Goal: Task Accomplishment & Management: Manage account settings

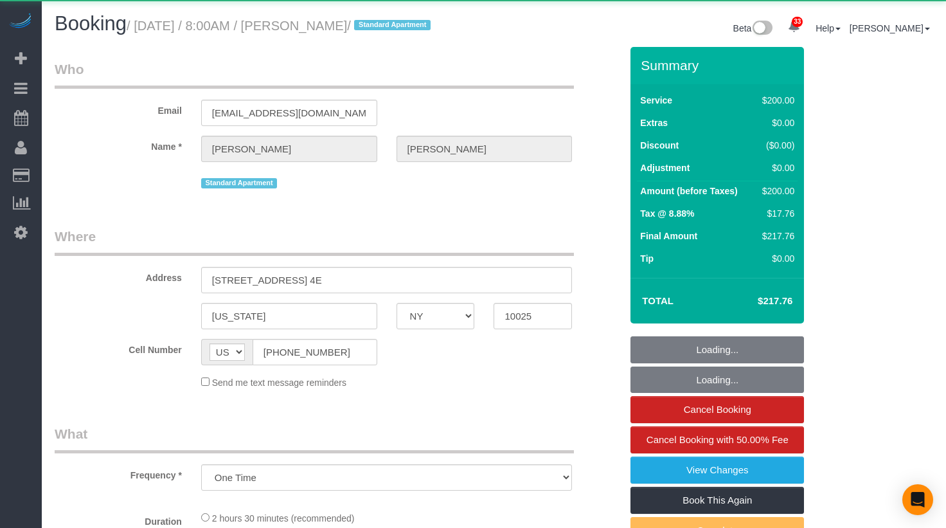
select select "NY"
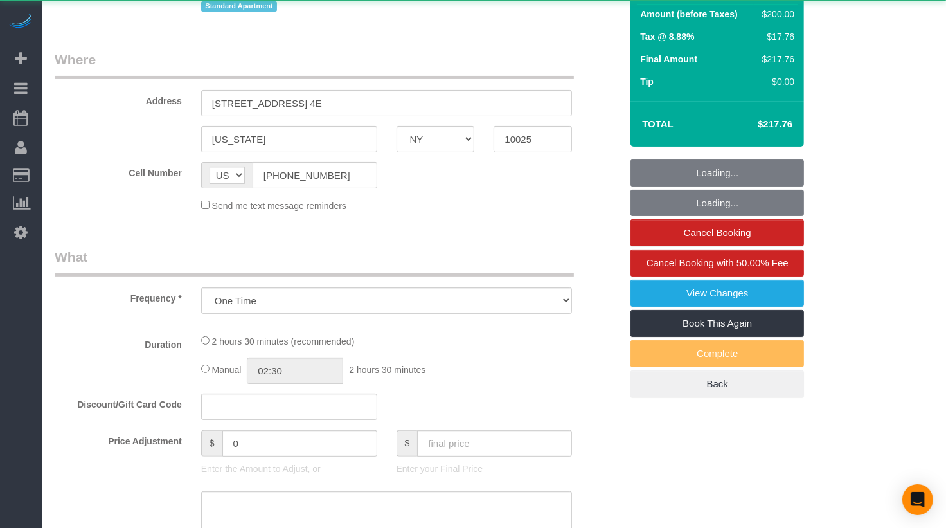
select select "string:stripe-pm_1RLA1H4VGloSiKo74mUMgqPe"
select select "150"
select select "number:56"
select select "number:90"
select select "number:15"
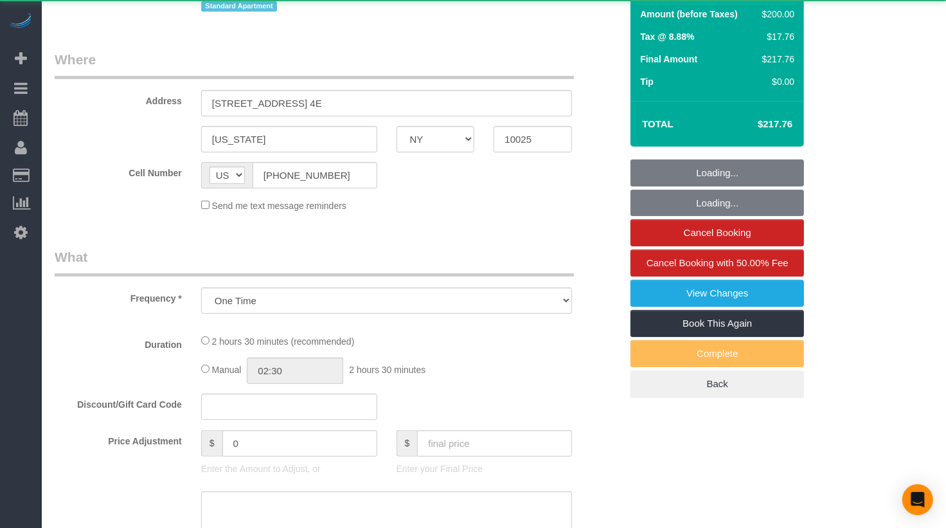
select select "number:5"
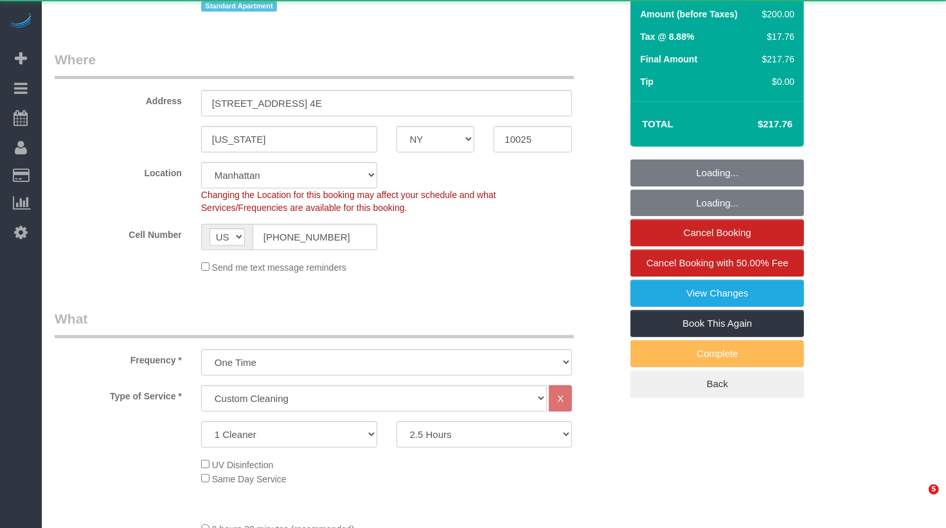
scroll to position [323, 0]
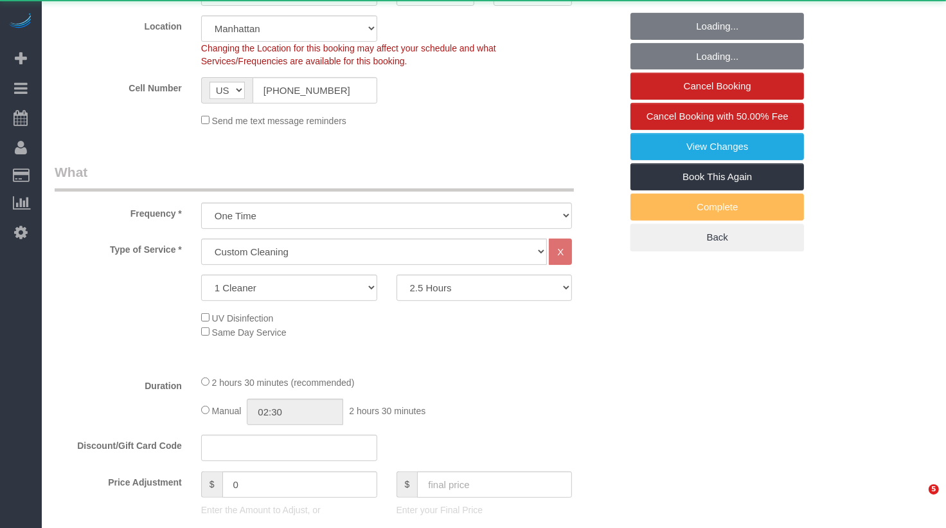
select select "object:1107"
select select "spot1"
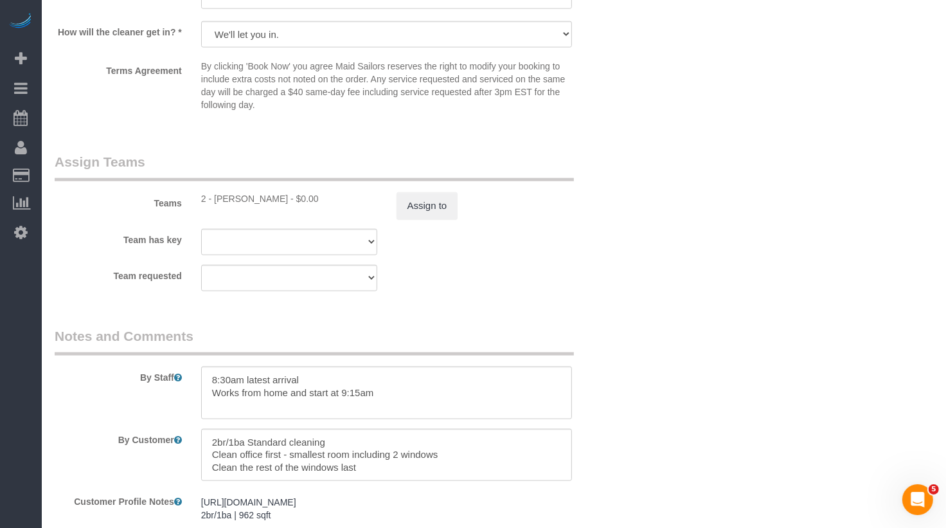
scroll to position [1305, 0]
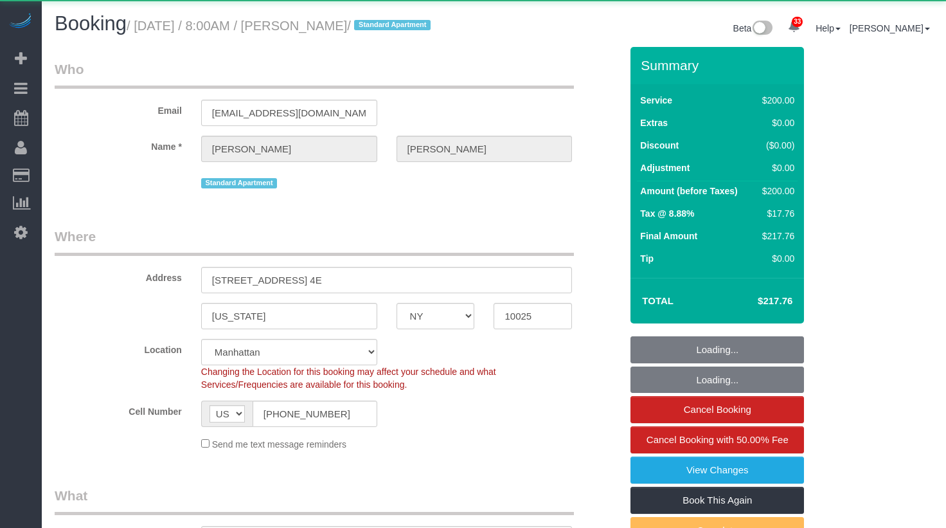
select select "NY"
select select "object:954"
select select "string:stripe-pm_1RLA1H4VGloSiKo74mUMgqPe"
select select "150"
select select "spot1"
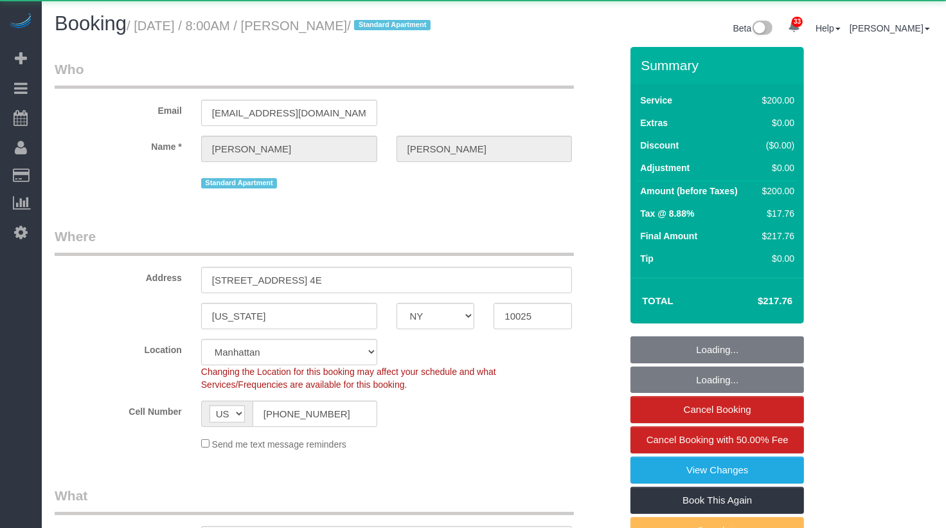
select select "number:56"
select select "number:90"
select select "number:15"
select select "number:5"
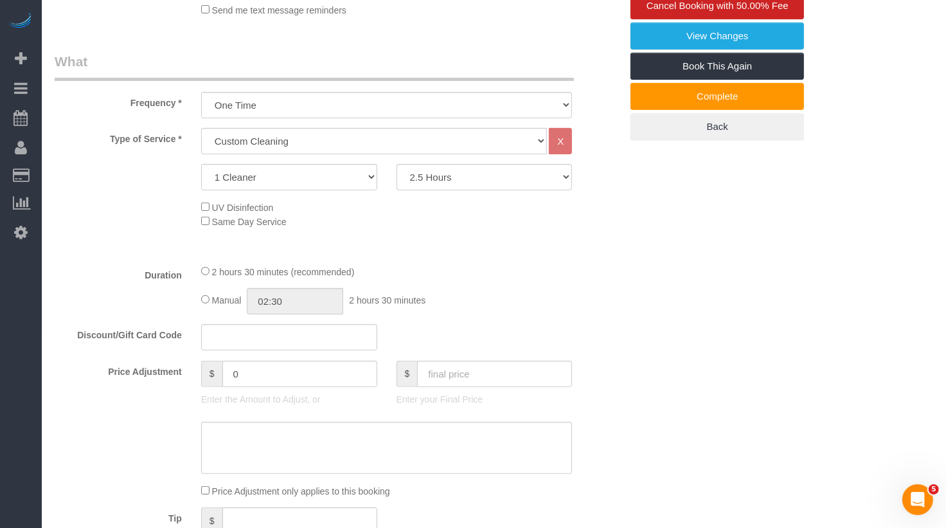
scroll to position [404, 0]
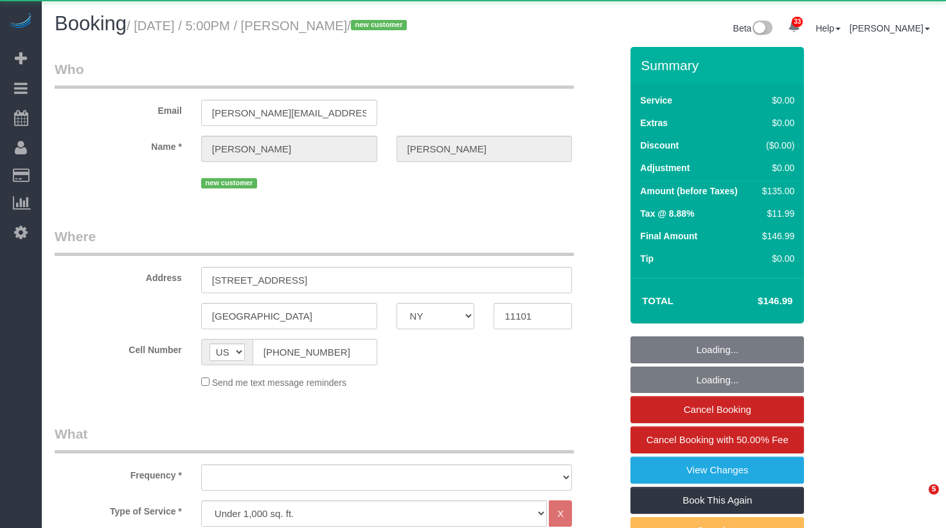
select select "NY"
select select "1"
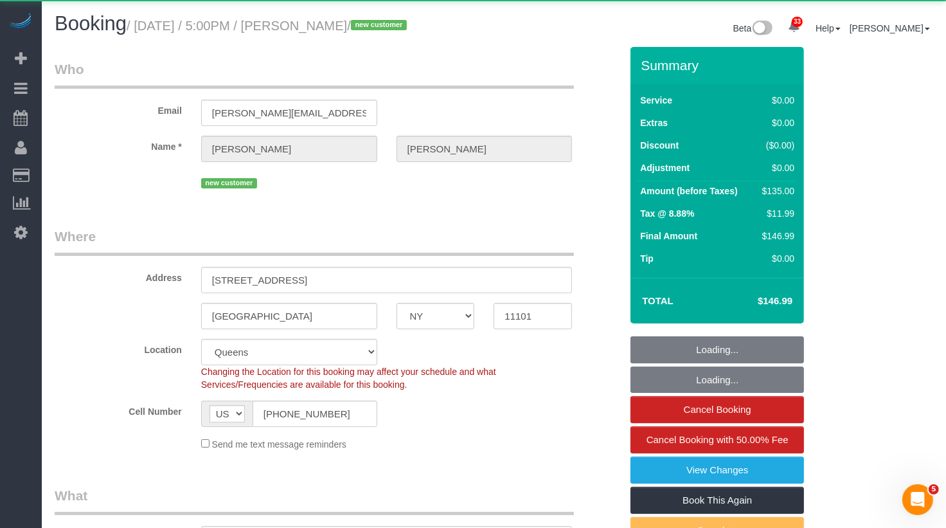
select select "object:1072"
select select "string:stripe-pm_1SE8WV4VGloSiKo7XuRhH0Cw"
select select "spot1"
select select "number:64"
select select "number:79"
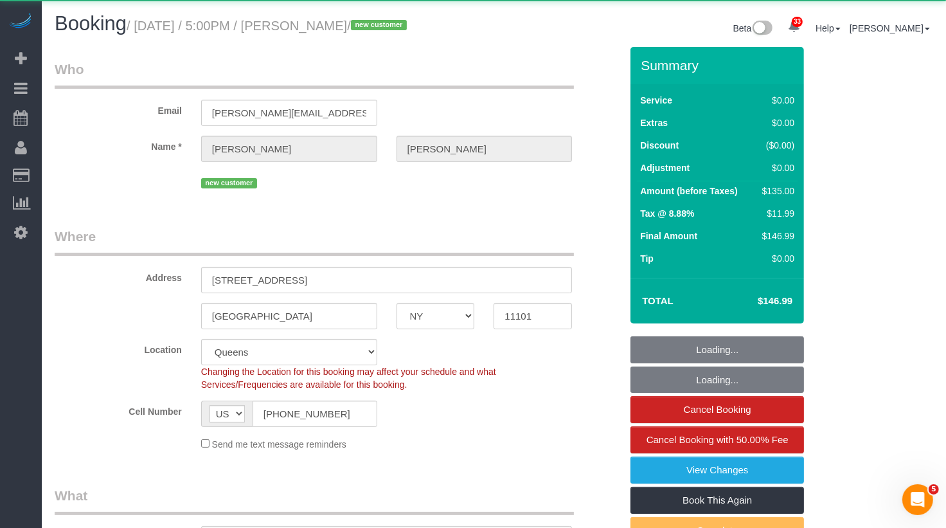
select select "number:15"
select select "number:5"
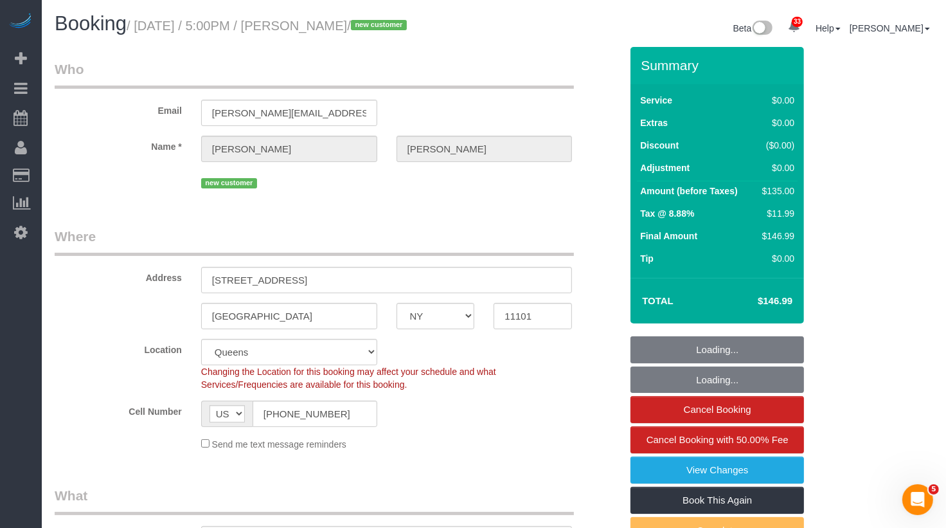
select select "1"
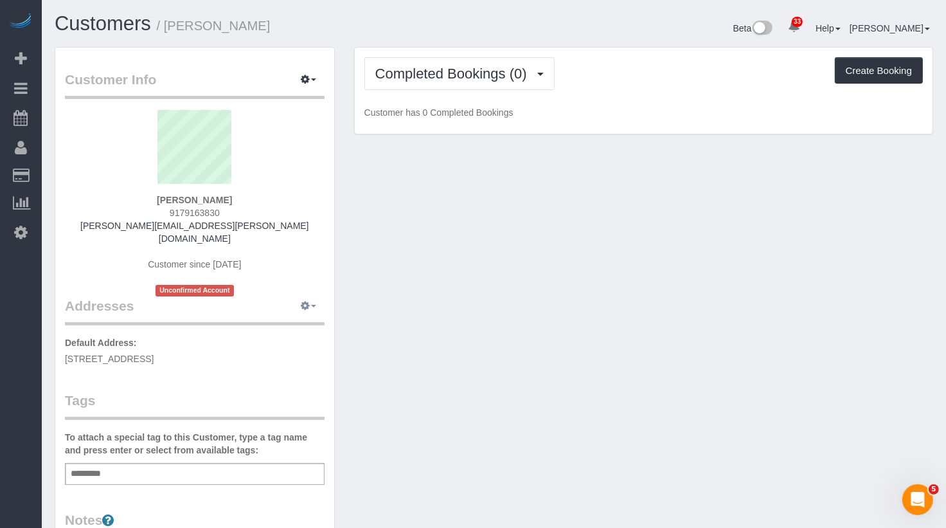
click at [300, 296] on button "button" at bounding box center [308, 306] width 32 height 20
click at [272, 321] on button "Manage Addresses" at bounding box center [272, 330] width 104 height 18
select select "NY"
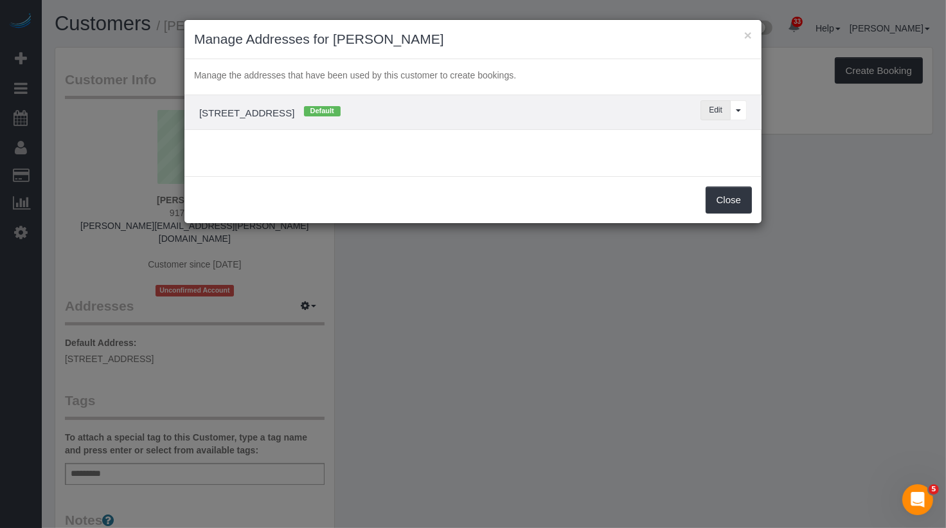
click at [709, 108] on button "Edit" at bounding box center [715, 110] width 30 height 20
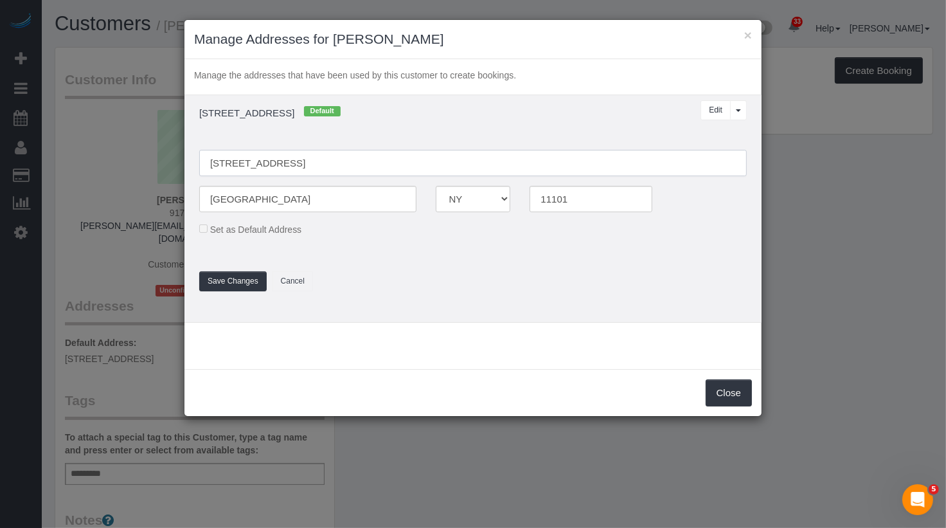
click at [276, 163] on input "[STREET_ADDRESS]" at bounding box center [472, 163] width 547 height 26
type input "[STREET_ADDRESS]"
click at [347, 287] on fieldset "[STREET_ADDRESS] [GEOGRAPHIC_DATA] AK AL AR AZ CA CO CT DC DE FL [GEOGRAPHIC_DA…" at bounding box center [473, 214] width 567 height 154
click at [211, 199] on input "[GEOGRAPHIC_DATA]" at bounding box center [307, 199] width 217 height 26
click at [236, 199] on input "[GEOGRAPHIC_DATA]" at bounding box center [307, 199] width 217 height 26
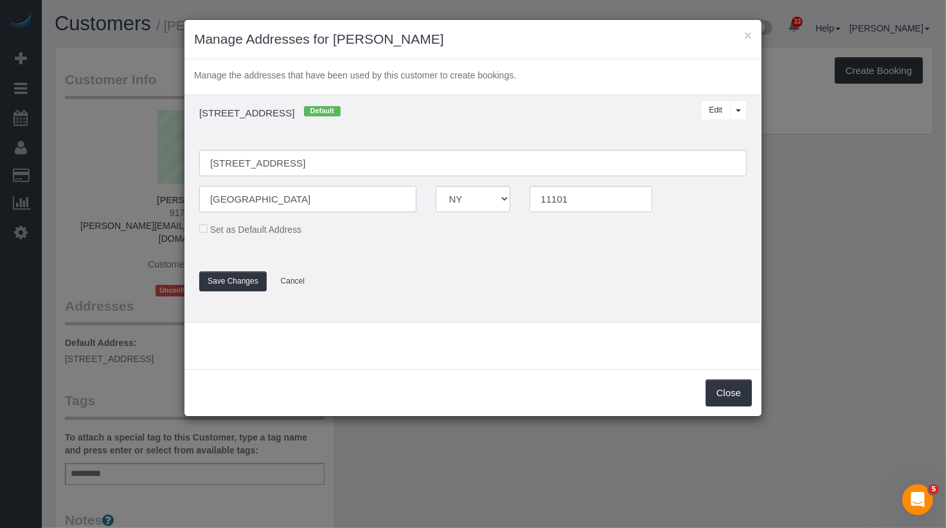
click at [267, 199] on input "[GEOGRAPHIC_DATA]" at bounding box center [307, 199] width 217 height 26
type input "[GEOGRAPHIC_DATA]"
click at [565, 267] on fieldset "[STREET_ADDRESS] [GEOGRAPHIC_DATA] AK AL AR AZ CA CO CT DC DE FL [GEOGRAPHIC_DA…" at bounding box center [473, 214] width 567 height 154
click at [240, 280] on button "Save Changes" at bounding box center [232, 281] width 67 height 20
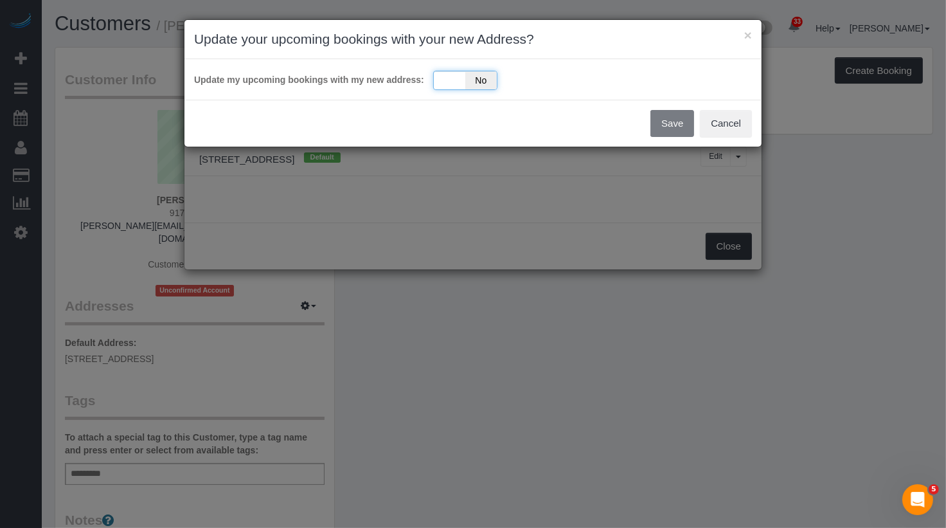
click at [472, 83] on span "No" at bounding box center [480, 80] width 31 height 18
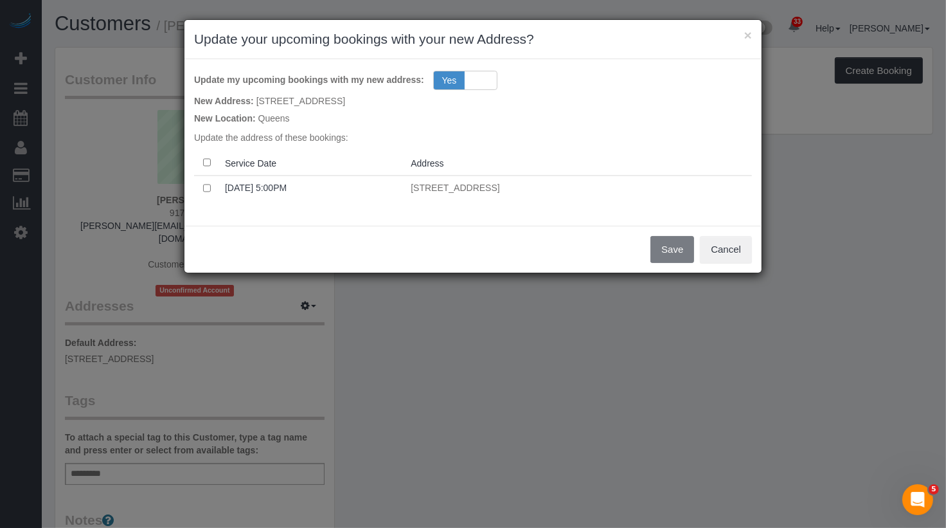
click at [201, 166] on th at bounding box center [207, 162] width 26 height 25
click at [666, 246] on button "Save" at bounding box center [672, 249] width 44 height 27
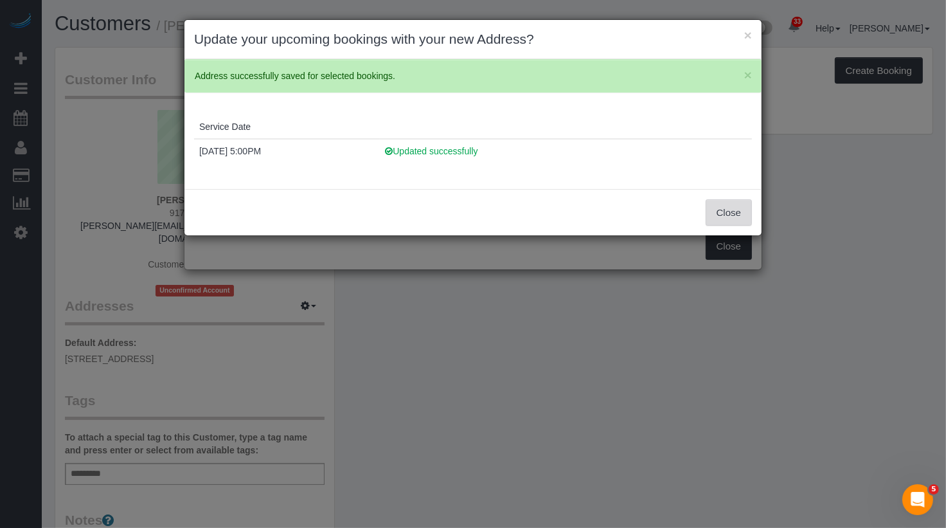
click at [724, 207] on button "Close" at bounding box center [729, 212] width 46 height 27
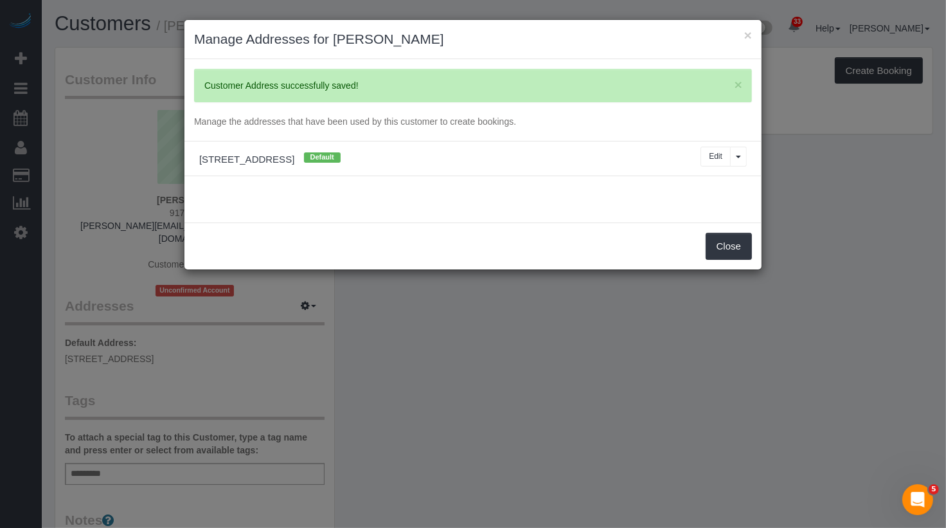
click at [724, 251] on div "× Update your upcoming bookings with your new Address? × Address successfully s…" at bounding box center [473, 264] width 946 height 528
click at [724, 251] on button "Close" at bounding box center [729, 246] width 46 height 27
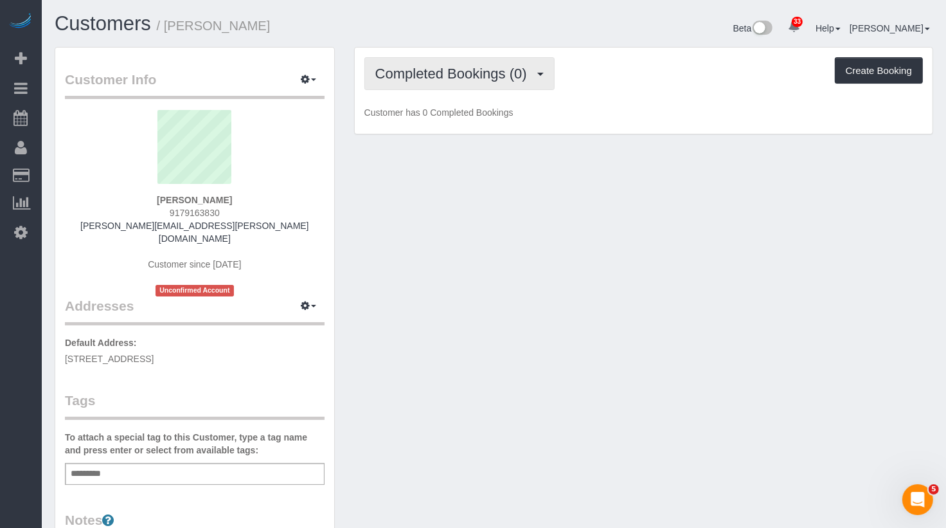
click at [466, 71] on span "Completed Bookings (0)" at bounding box center [454, 74] width 158 height 16
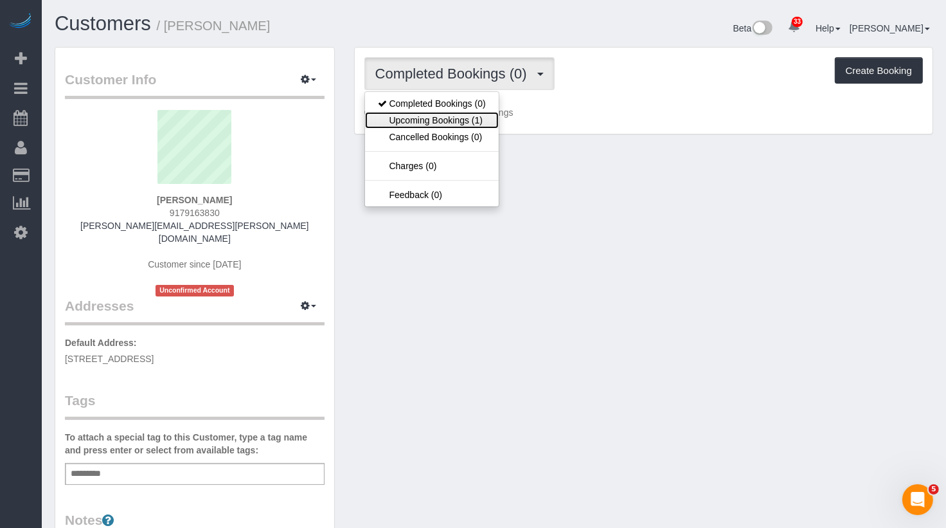
click at [458, 120] on link "Upcoming Bookings (1)" at bounding box center [432, 120] width 134 height 17
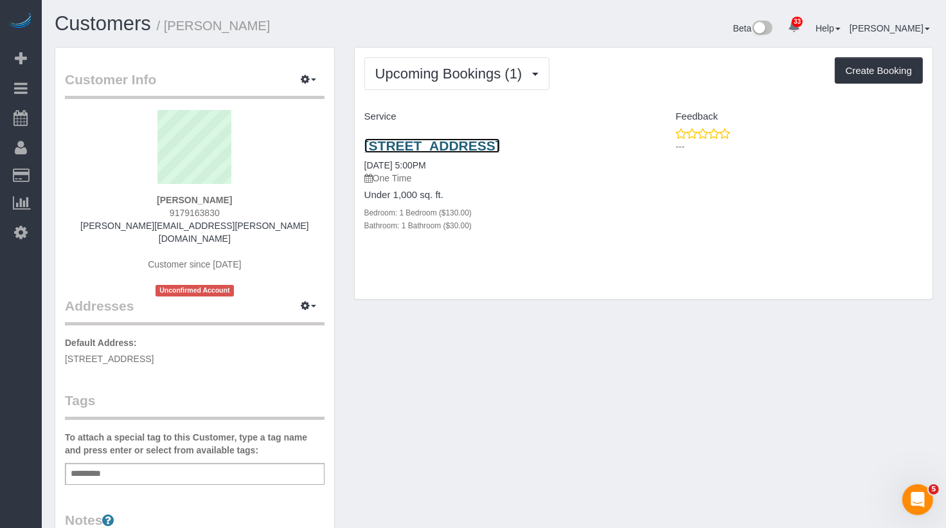
click at [466, 138] on link "[STREET_ADDRESS]" at bounding box center [432, 145] width 136 height 15
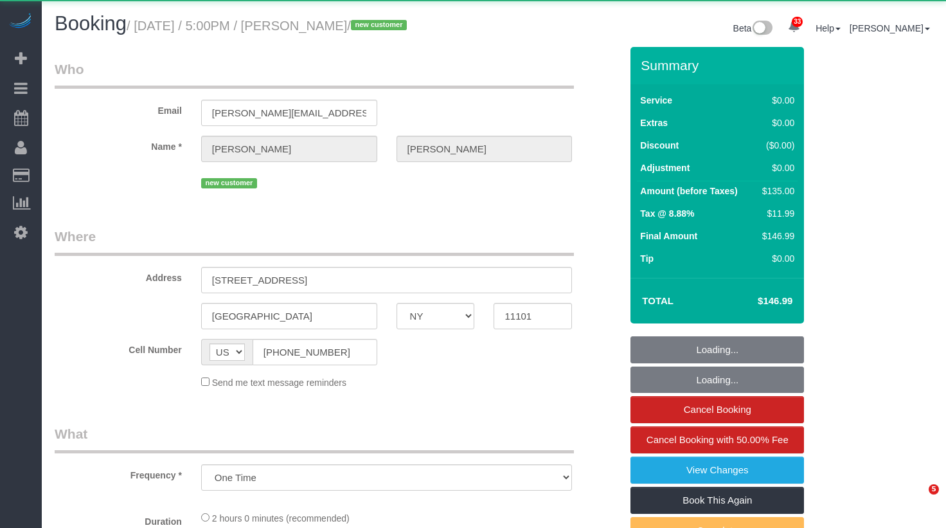
select select "NY"
select select "string:stripe-pm_1SE8WV4VGloSiKo7XuRhH0Cw"
select select "1"
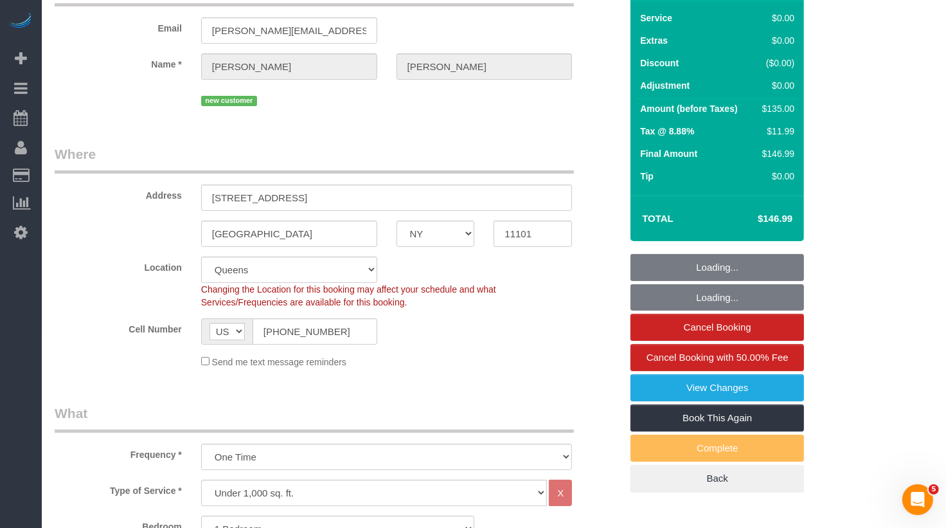
select select "object:1103"
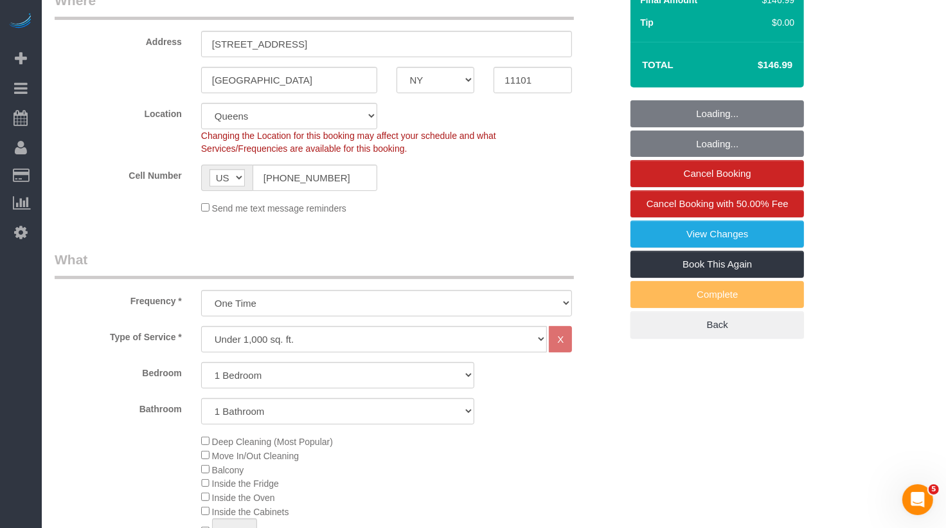
select select "spot1"
select select "number:64"
select select "number:79"
select select "number:15"
select select "number:5"
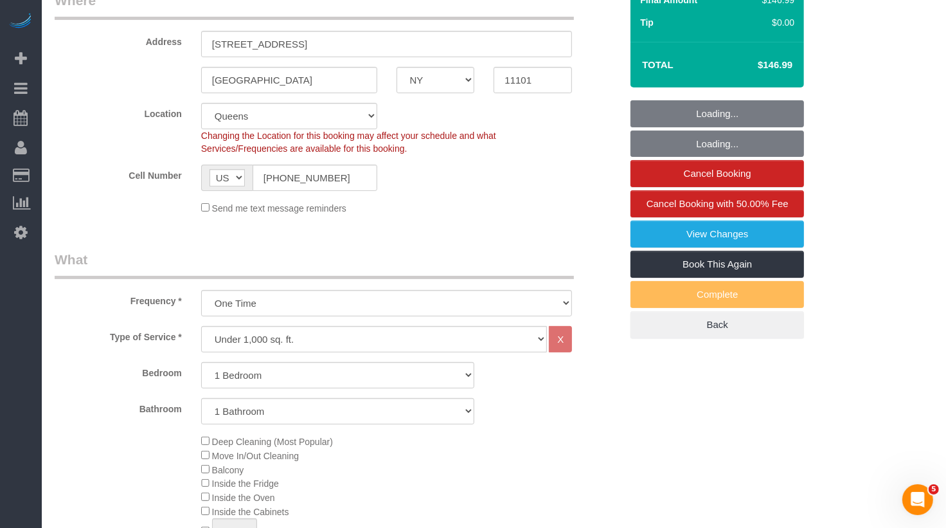
select select "1"
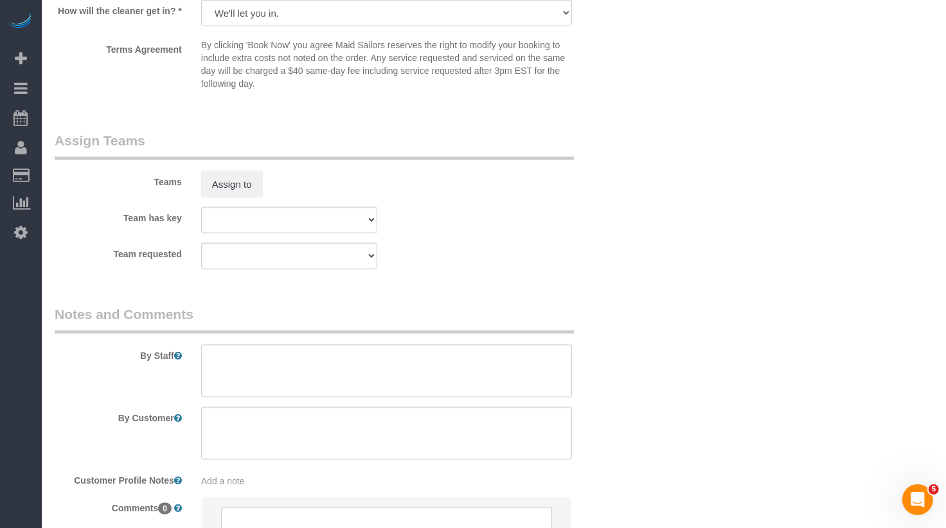
scroll to position [1557, 0]
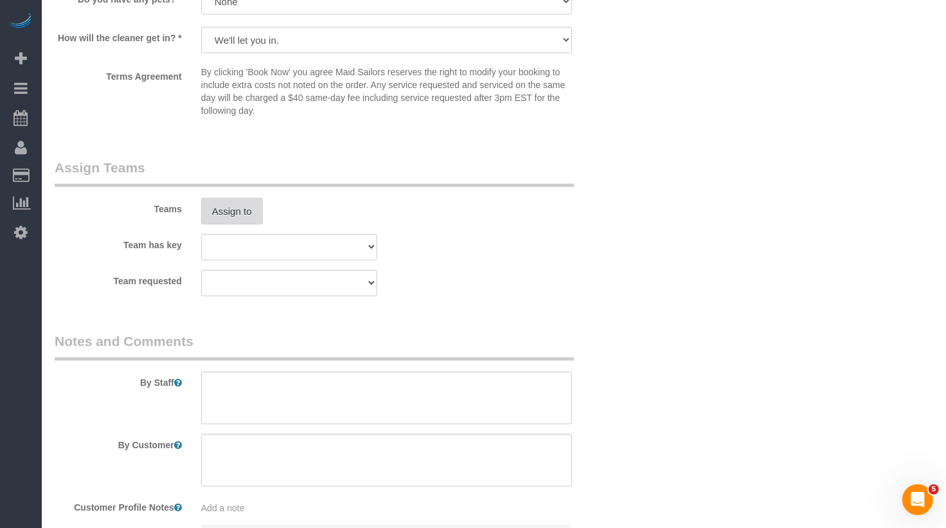
click at [237, 222] on button "Assign to" at bounding box center [232, 211] width 62 height 27
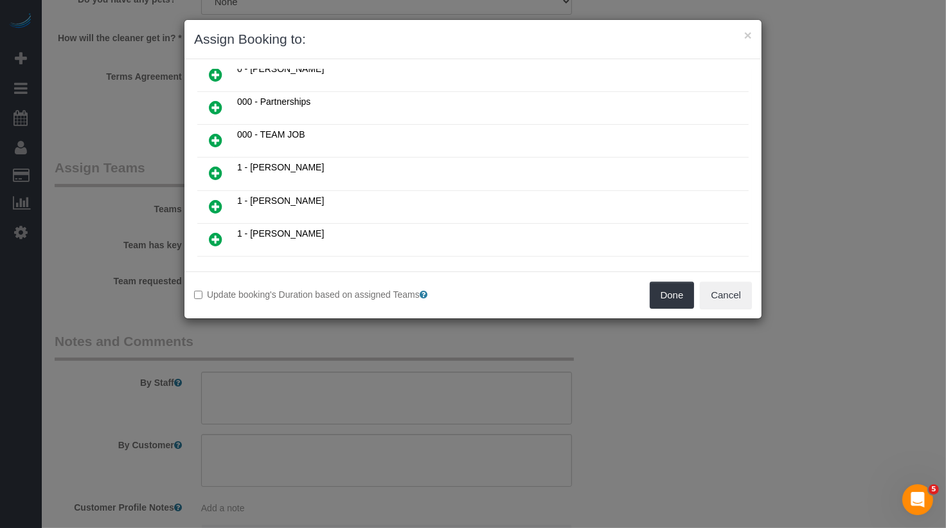
scroll to position [245, 0]
click at [279, 249] on icon at bounding box center [280, 254] width 8 height 10
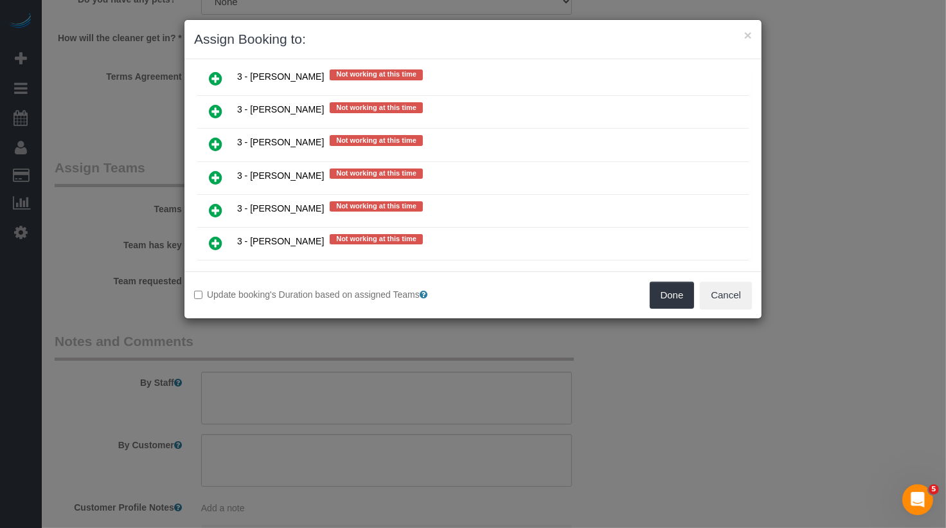
click at [222, 231] on link at bounding box center [215, 244] width 30 height 26
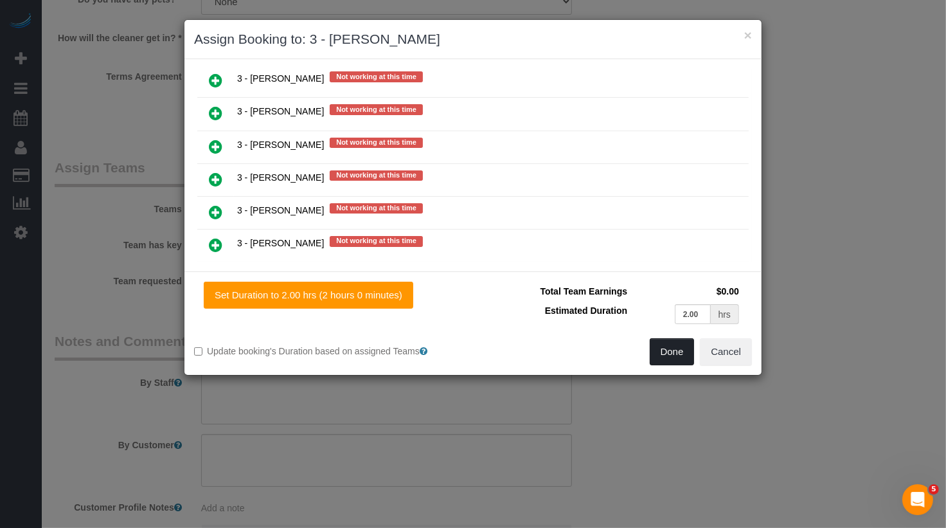
click at [652, 350] on button "Done" at bounding box center [672, 351] width 45 height 27
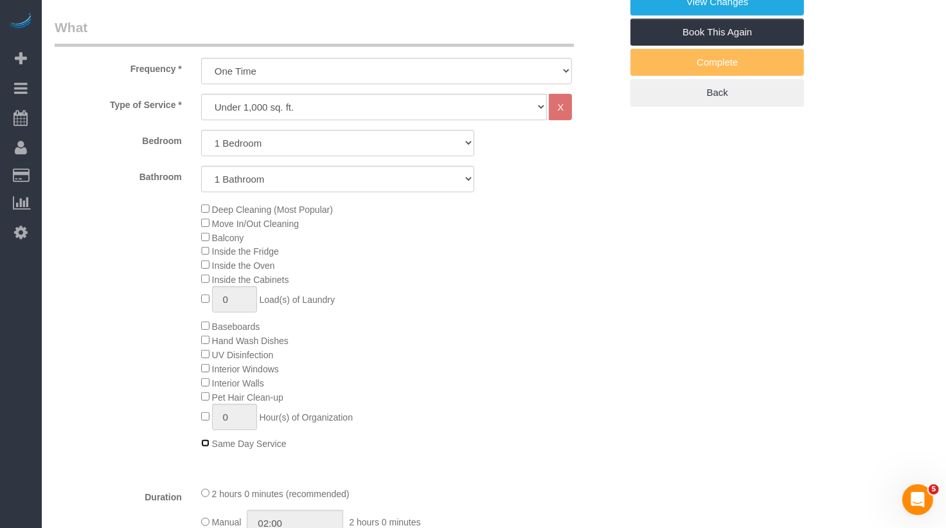
scroll to position [0, 0]
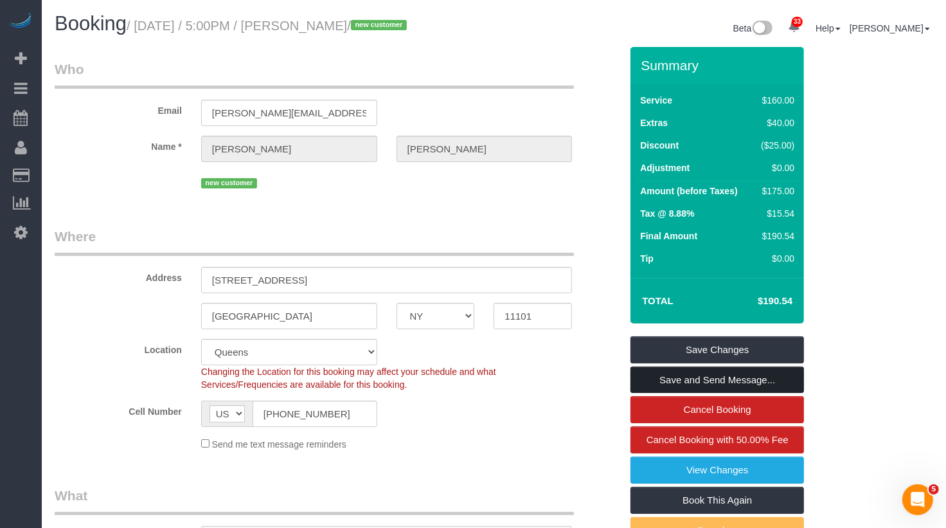
click at [665, 374] on link "Save and Send Message..." at bounding box center [716, 379] width 173 height 27
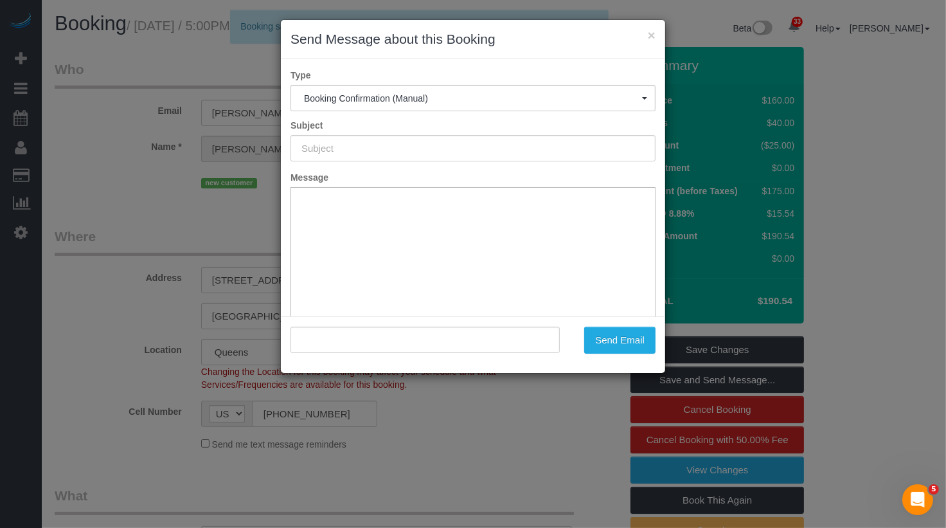
type input "Cleaning Confirmed for 10/03/2025 at 5:00pm"
type input ""William Harman" <billy.harman@gmail.com>"
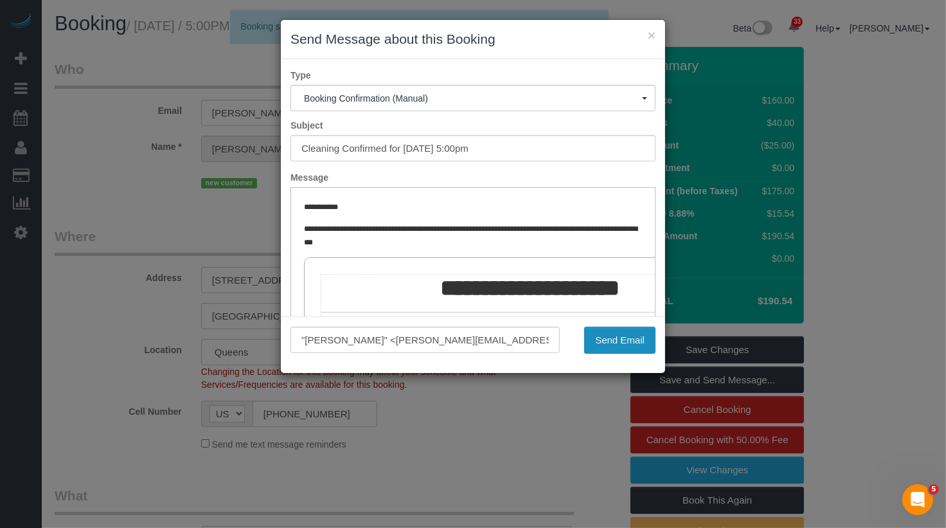
click at [617, 339] on button "Send Email" at bounding box center [619, 339] width 71 height 27
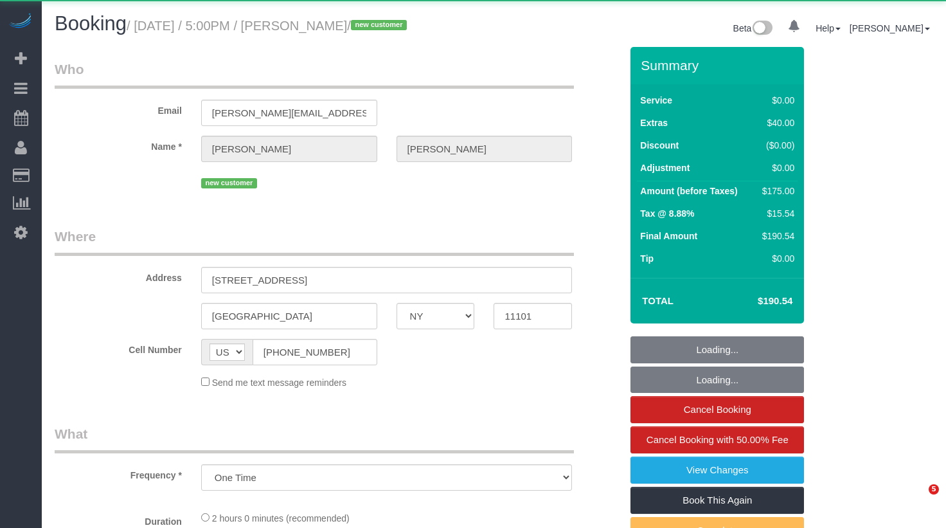
select select "NY"
select select "object:1078"
select select "spot1"
select select "number:64"
select select "number:79"
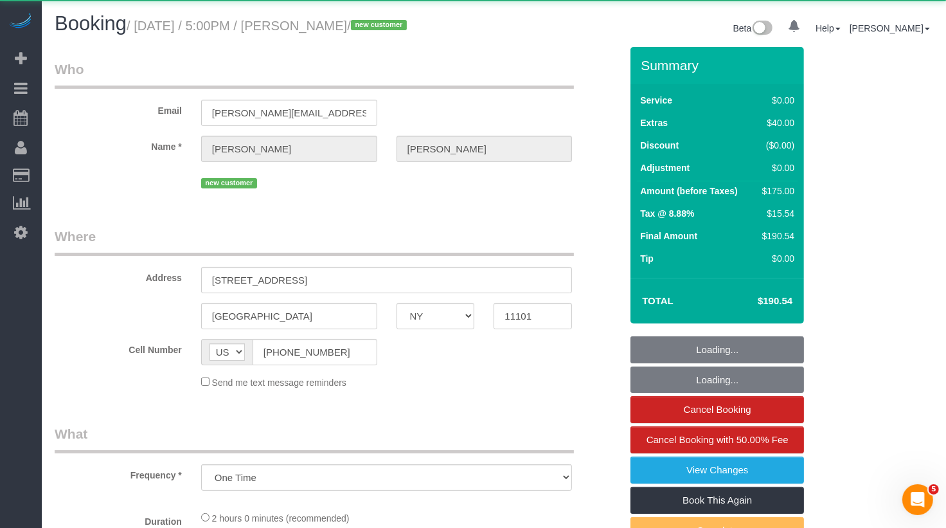
select select "number:15"
select select "number:5"
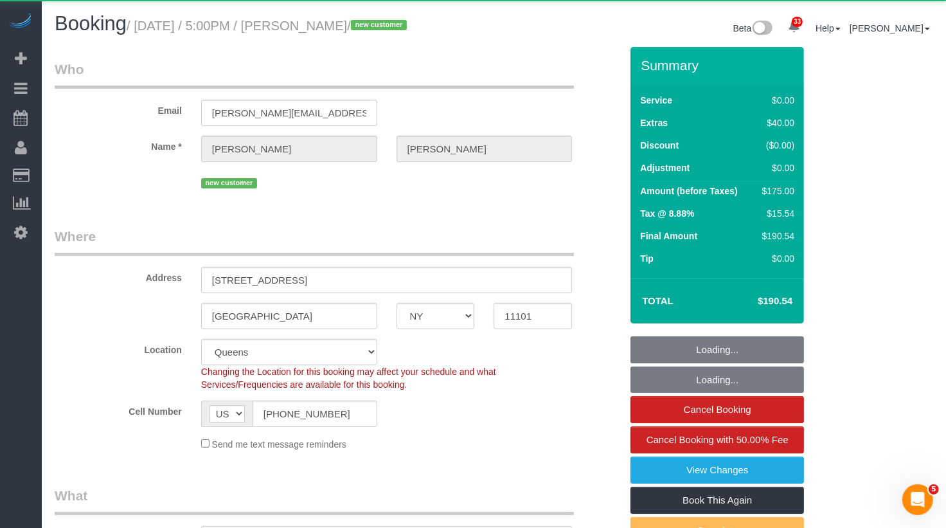
select select "string:stripe-pm_1SE8WV4VGloSiKo7XuRhH0Cw"
select select "1"
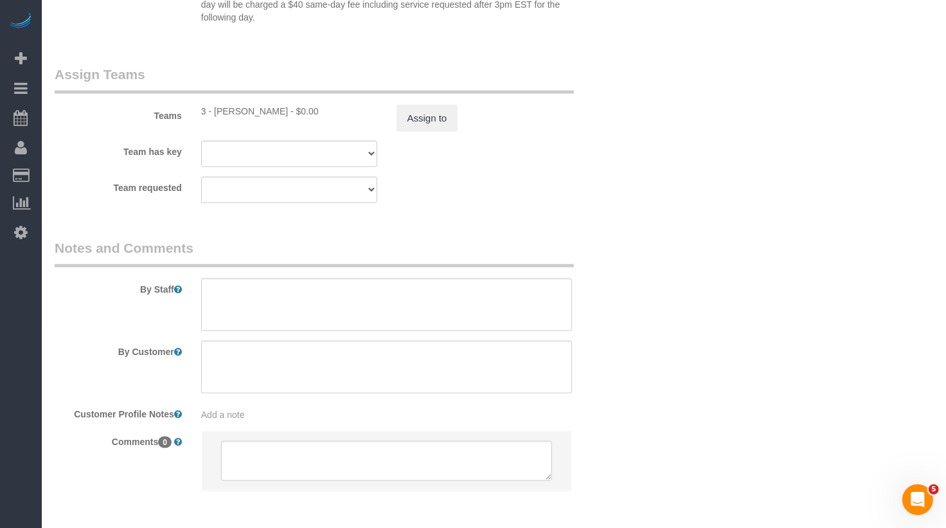
scroll to position [1703, 0]
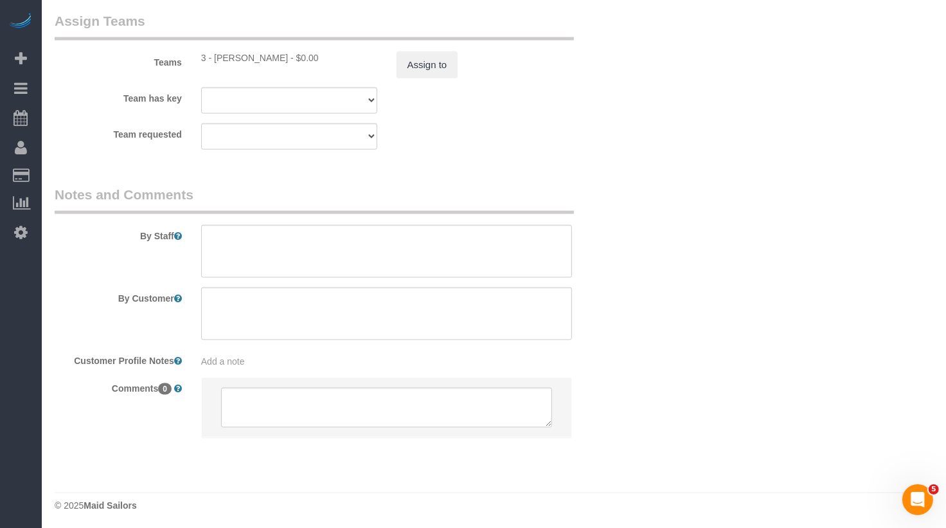
click at [215, 364] on div "Add a note" at bounding box center [386, 361] width 371 height 13
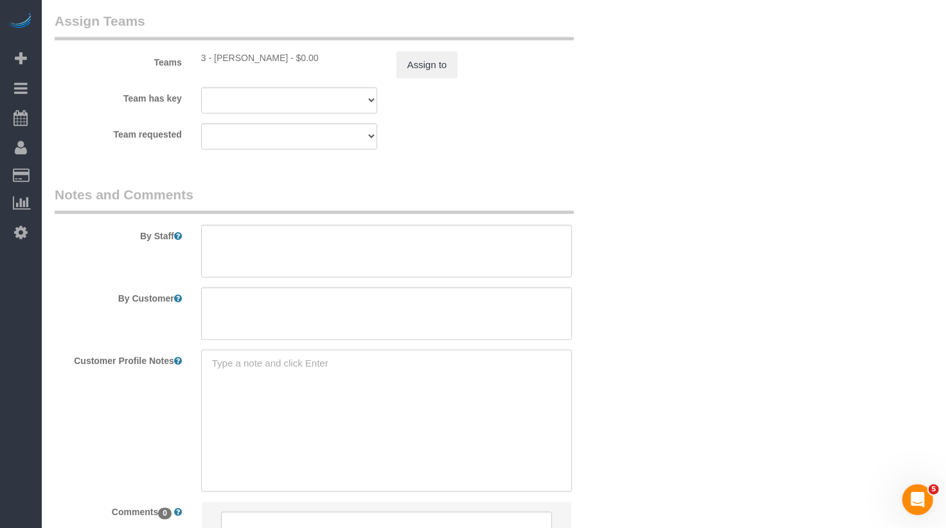
click at [215, 364] on textarea at bounding box center [386, 421] width 371 height 142
paste textarea "https://www.zillow.com/homedetails/4325-Hunter-St-APT-538E-Long-Island-City-NY-…"
type textarea "https://www.zillow.com/homedetails/4325-Hunter-St-APT-538E-Long-Island-City-NY-…"
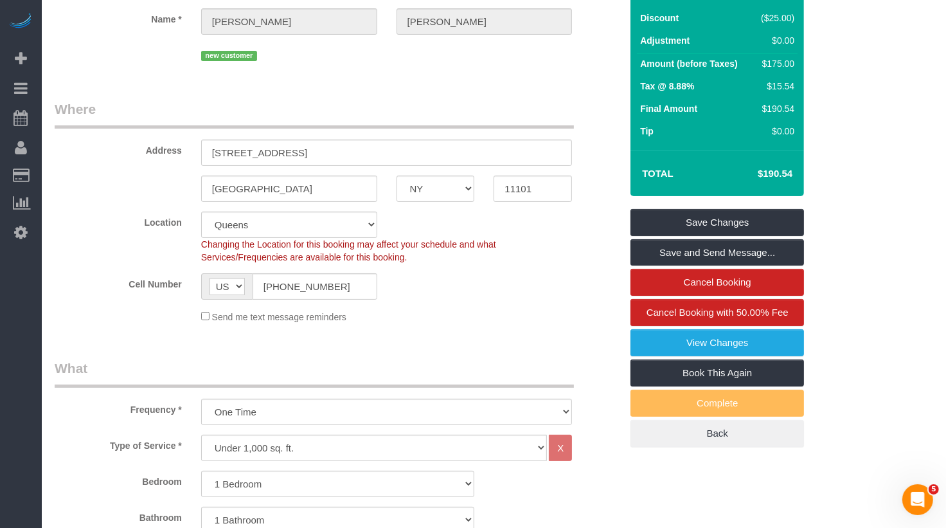
scroll to position [0, 0]
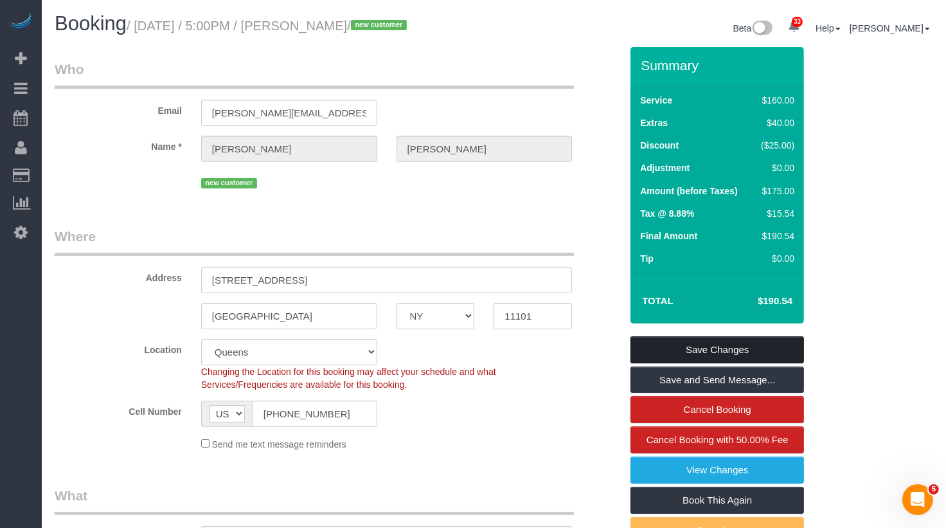
click at [737, 346] on link "Save Changes" at bounding box center [716, 349] width 173 height 27
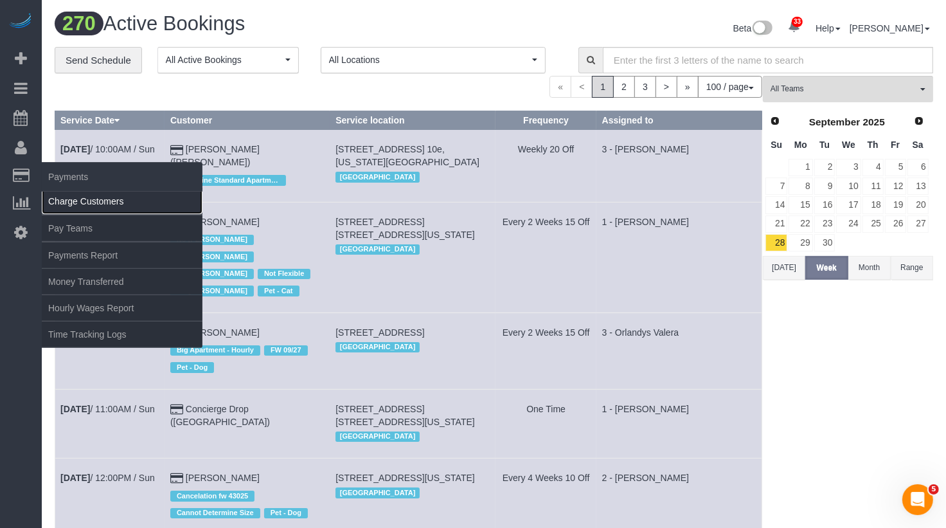
click at [77, 195] on link "Charge Customers" at bounding box center [122, 201] width 161 height 26
select select
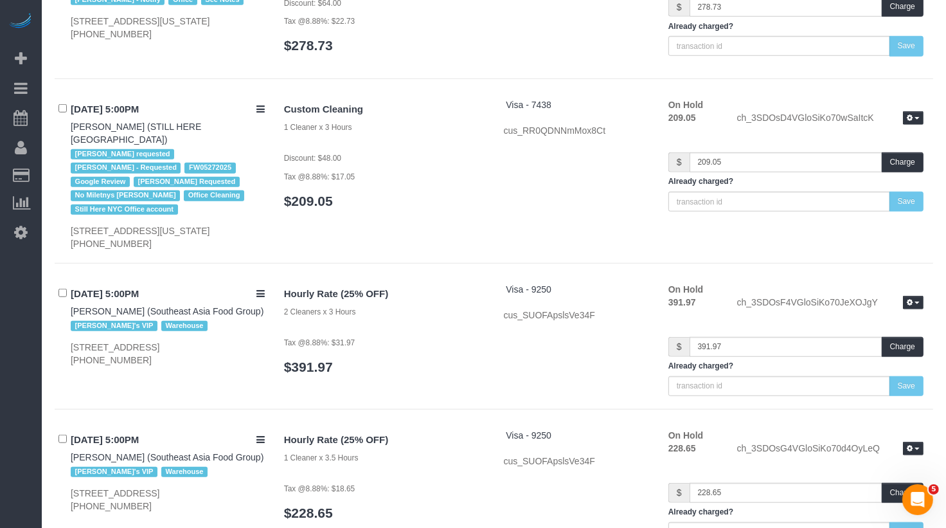
scroll to position [9639, 0]
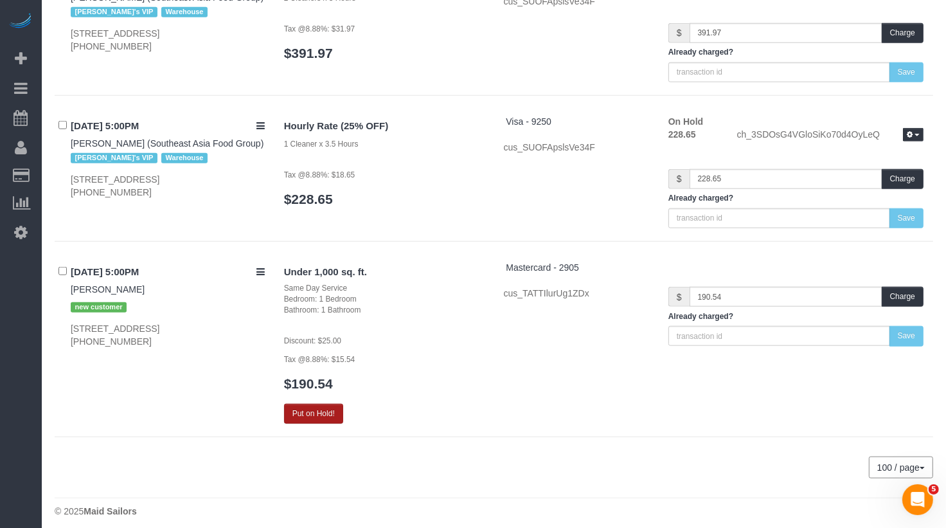
click at [331, 404] on button "Put on Hold!" at bounding box center [313, 414] width 59 height 20
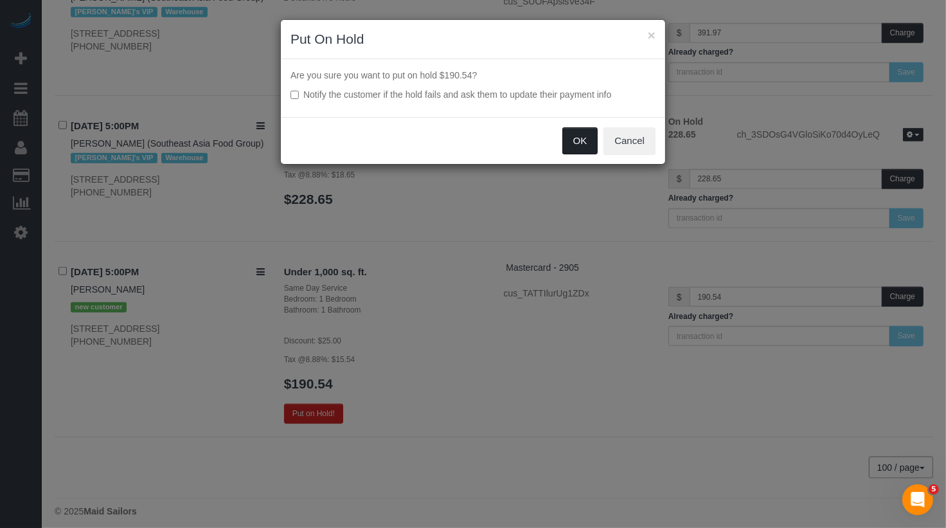
click at [578, 139] on button "OK" at bounding box center [580, 140] width 36 height 27
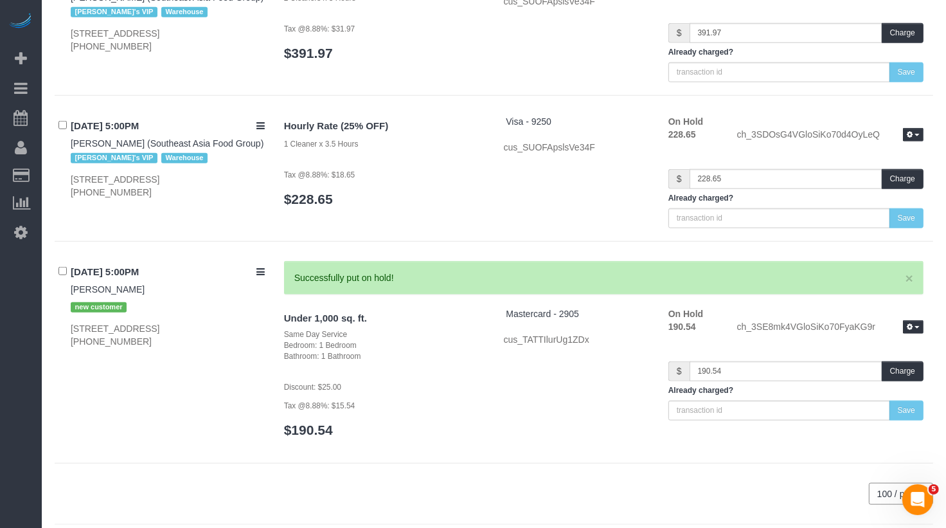
click at [67, 115] on div "10/03/2025 5:00PM Clayton Lee (Southeast Asia Food Group) Jacky's VIP Warehouse…" at bounding box center [165, 157] width 220 height 84
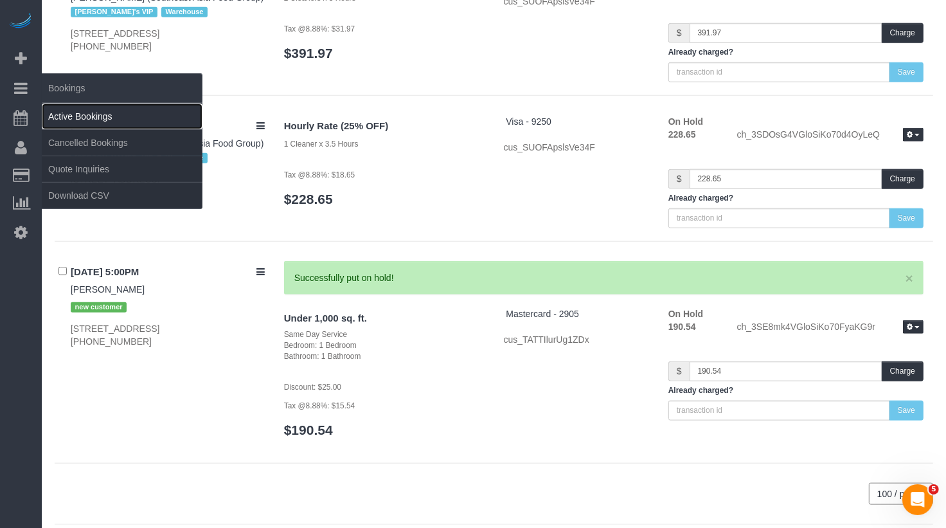
scroll to position [9619, 0]
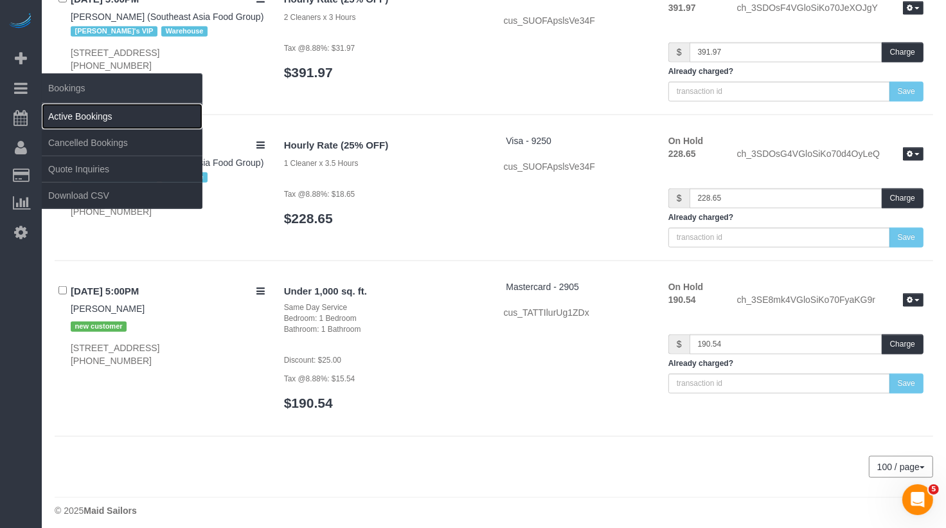
click at [90, 121] on link "Active Bookings" at bounding box center [122, 116] width 161 height 26
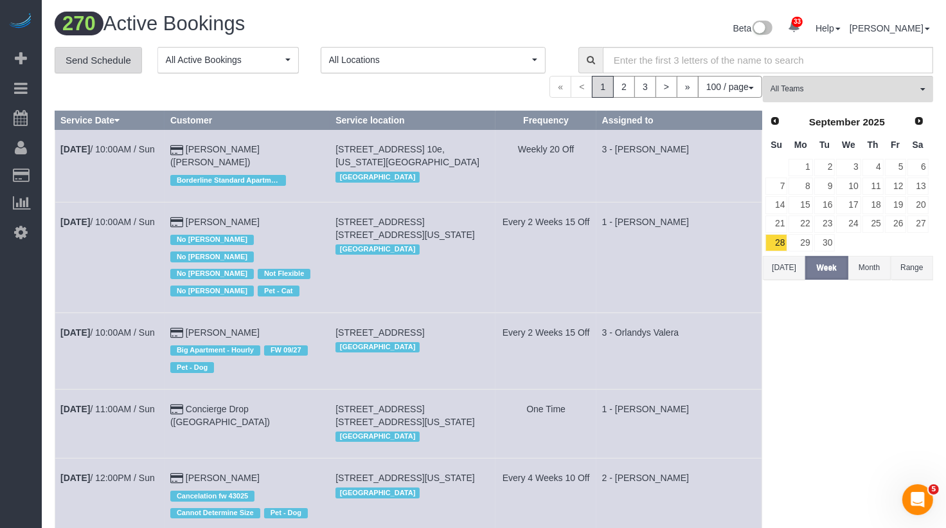
click at [105, 57] on link "Send Schedule" at bounding box center [98, 60] width 87 height 27
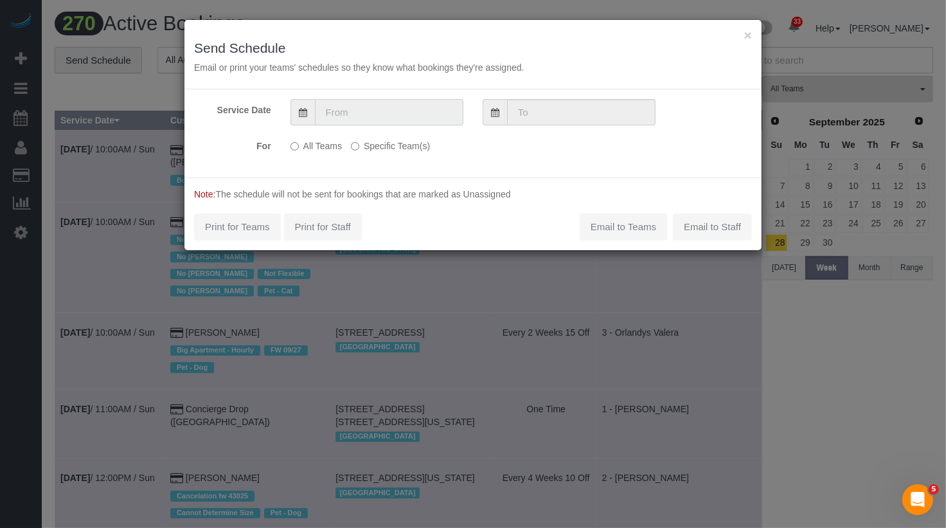
click at [407, 114] on input "text" at bounding box center [389, 112] width 148 height 26
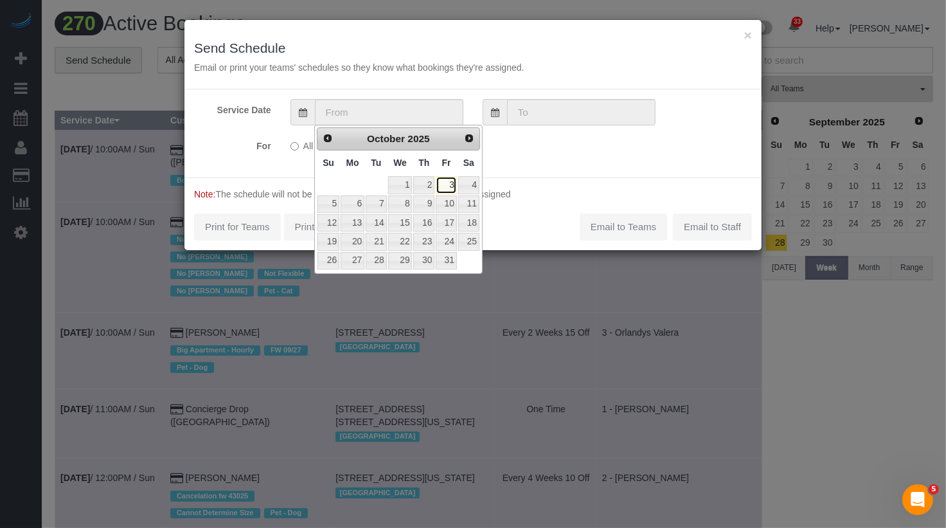
click at [449, 184] on link "3" at bounding box center [446, 184] width 21 height 17
type input "10/03/2025"
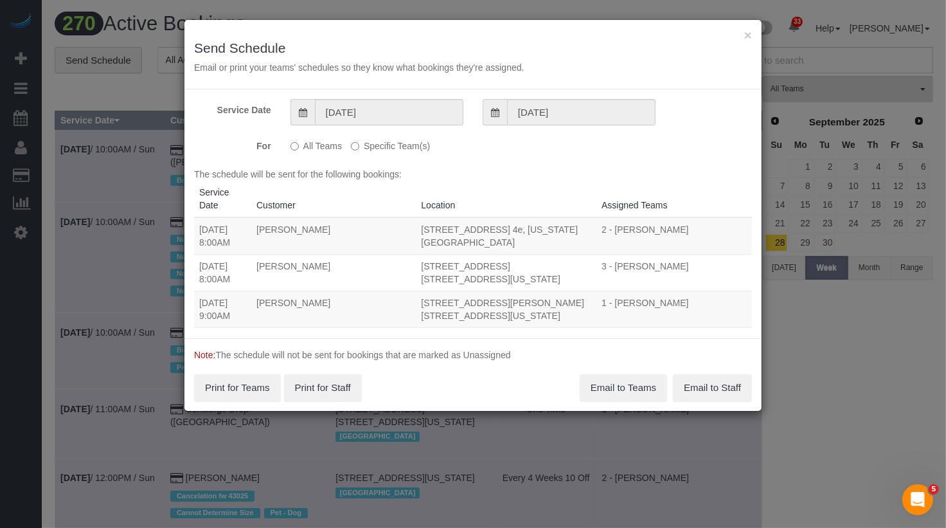
click at [388, 145] on label "Specific Team(s)" at bounding box center [390, 143] width 79 height 17
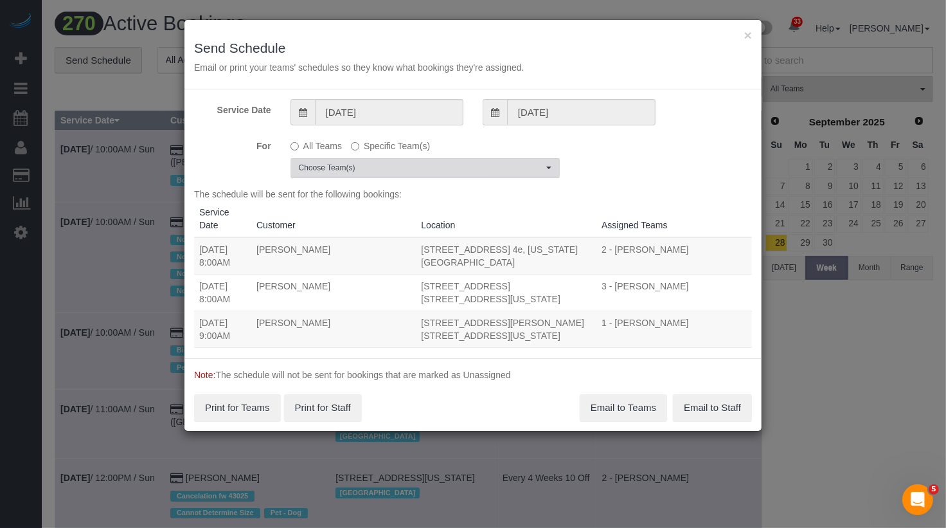
click at [382, 164] on span "Choose Team(s)" at bounding box center [421, 168] width 244 height 11
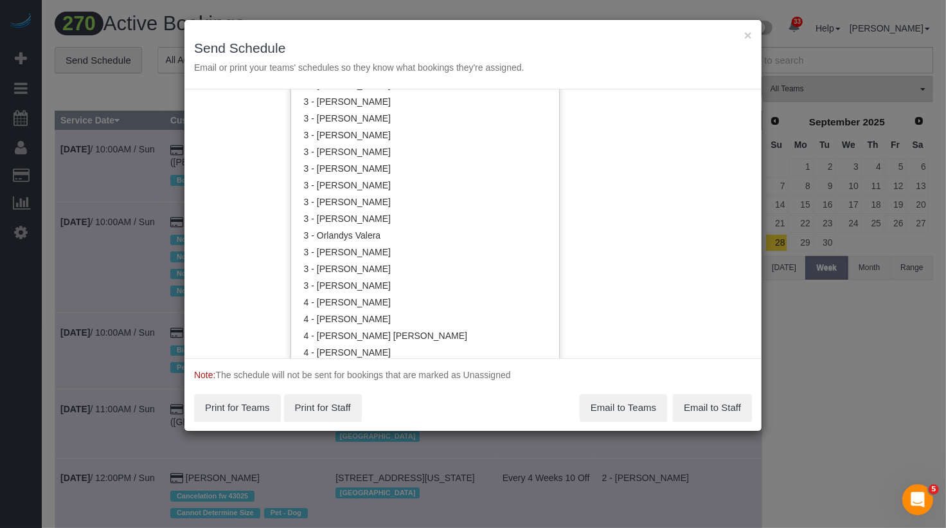
scroll to position [1033, 0]
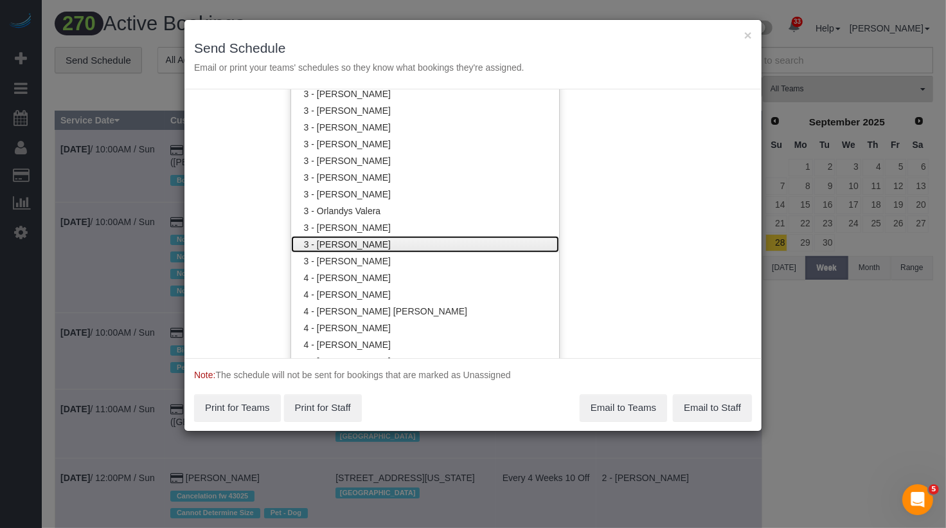
click at [375, 242] on link "3 - Renee Chicaiza" at bounding box center [425, 244] width 268 height 17
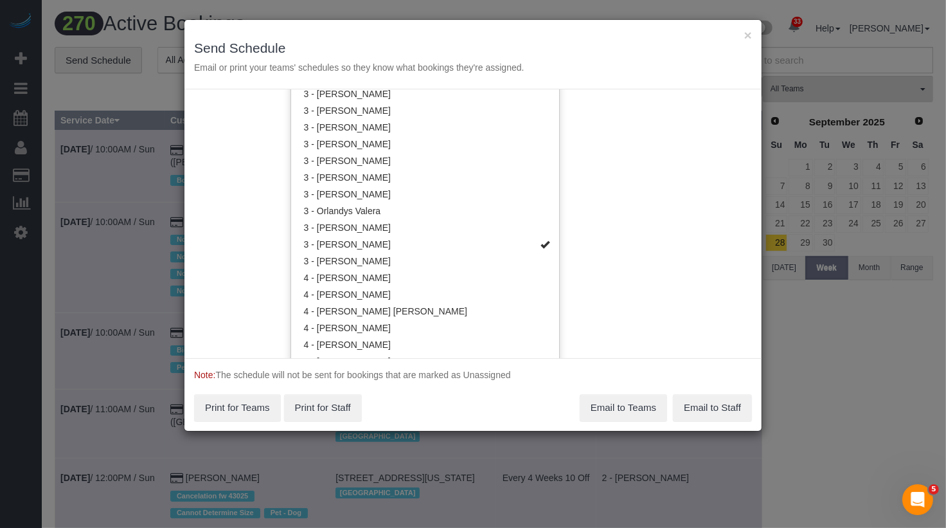
click at [649, 243] on div "Service Date 10/03/2025 10/03/2025 For All Teams Specific Team(s) 3 - Renee Chi…" at bounding box center [472, 223] width 577 height 269
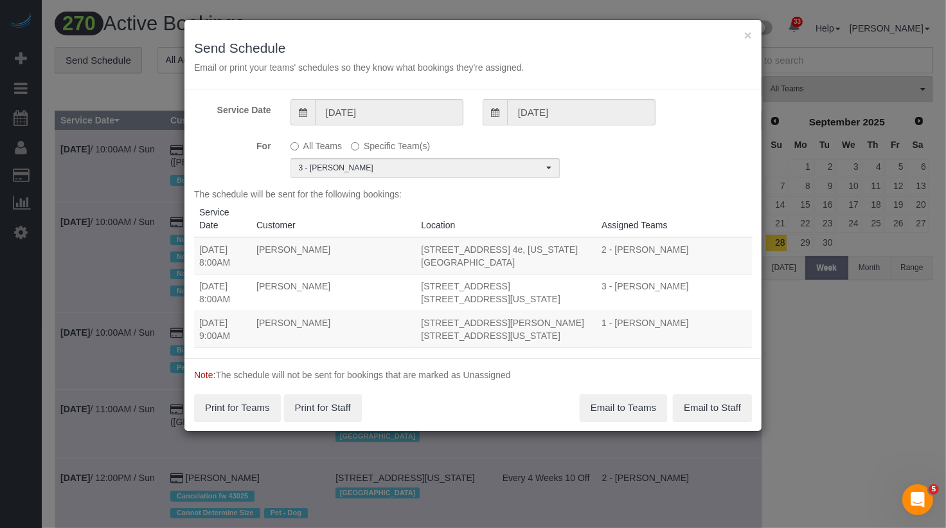
scroll to position [0, 0]
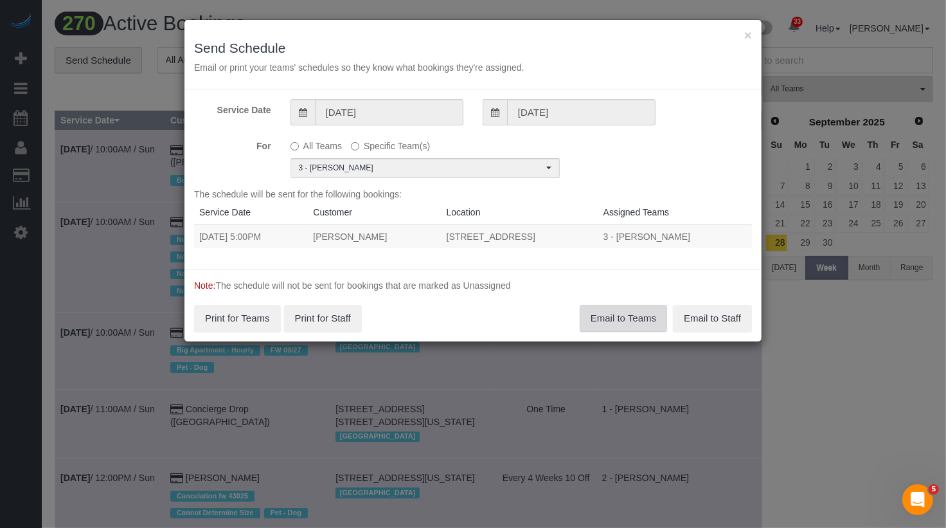
click at [608, 319] on button "Email to Teams" at bounding box center [623, 318] width 87 height 27
